Goal: Transaction & Acquisition: Obtain resource

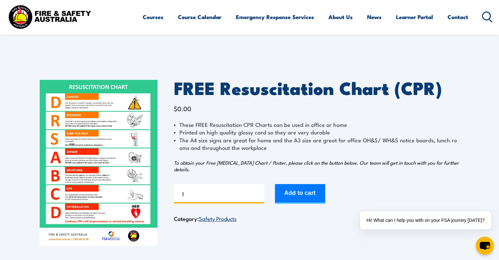
drag, startPoint x: 180, startPoint y: 192, endPoint x: 174, endPoint y: 192, distance: 5.9
click at [174, 192] on input "1" at bounding box center [219, 194] width 90 height 20
type input "6"
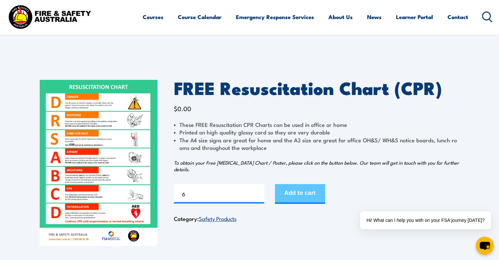
click at [310, 195] on button "Add to cart" at bounding box center [300, 194] width 50 height 20
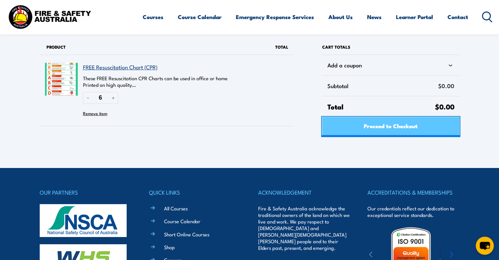
click at [397, 123] on span "Proceed to Checkout" at bounding box center [391, 125] width 54 height 17
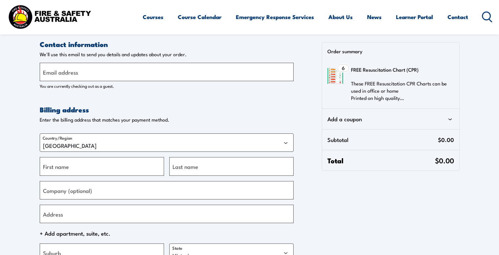
select select "VIC"
